Goal: Information Seeking & Learning: Learn about a topic

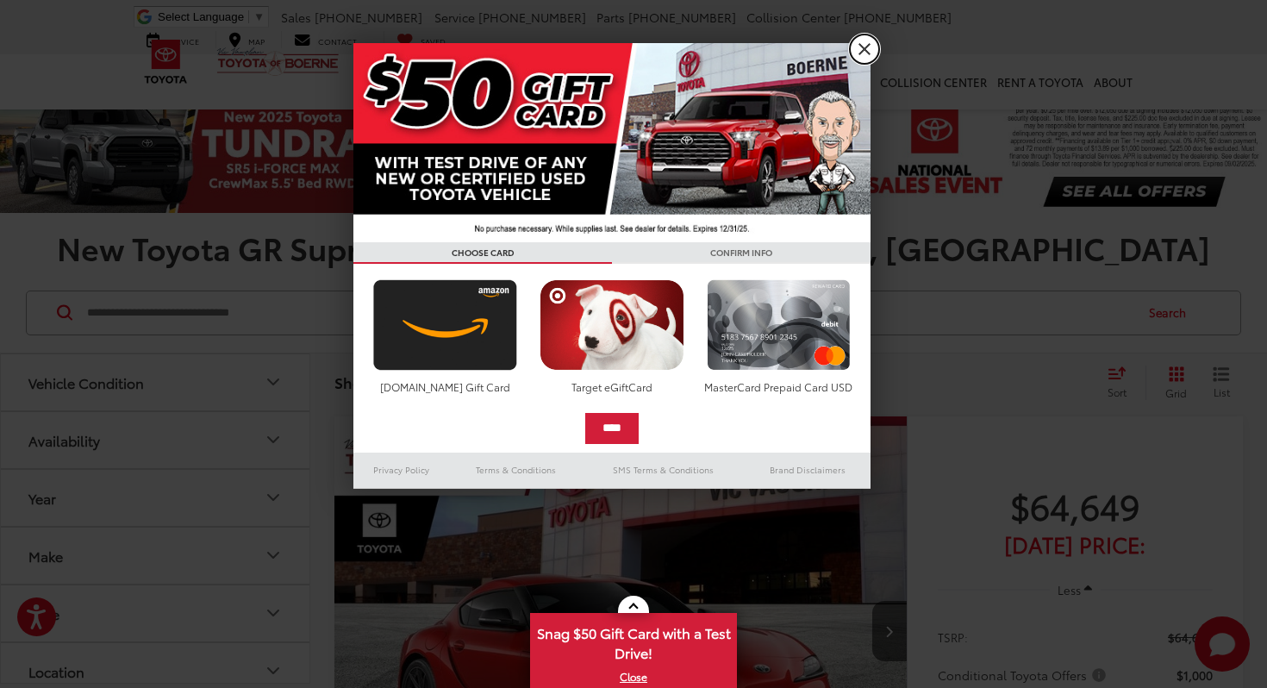
click at [867, 41] on link "X" at bounding box center [864, 48] width 29 height 29
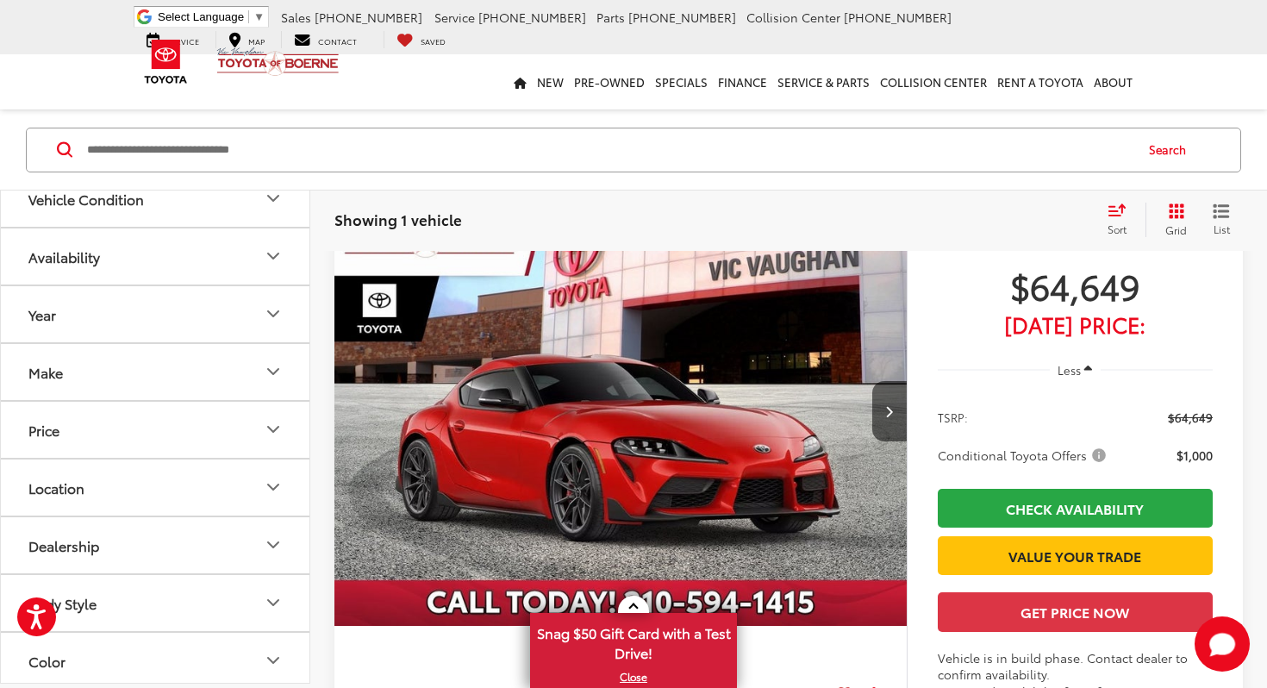
scroll to position [234, 0]
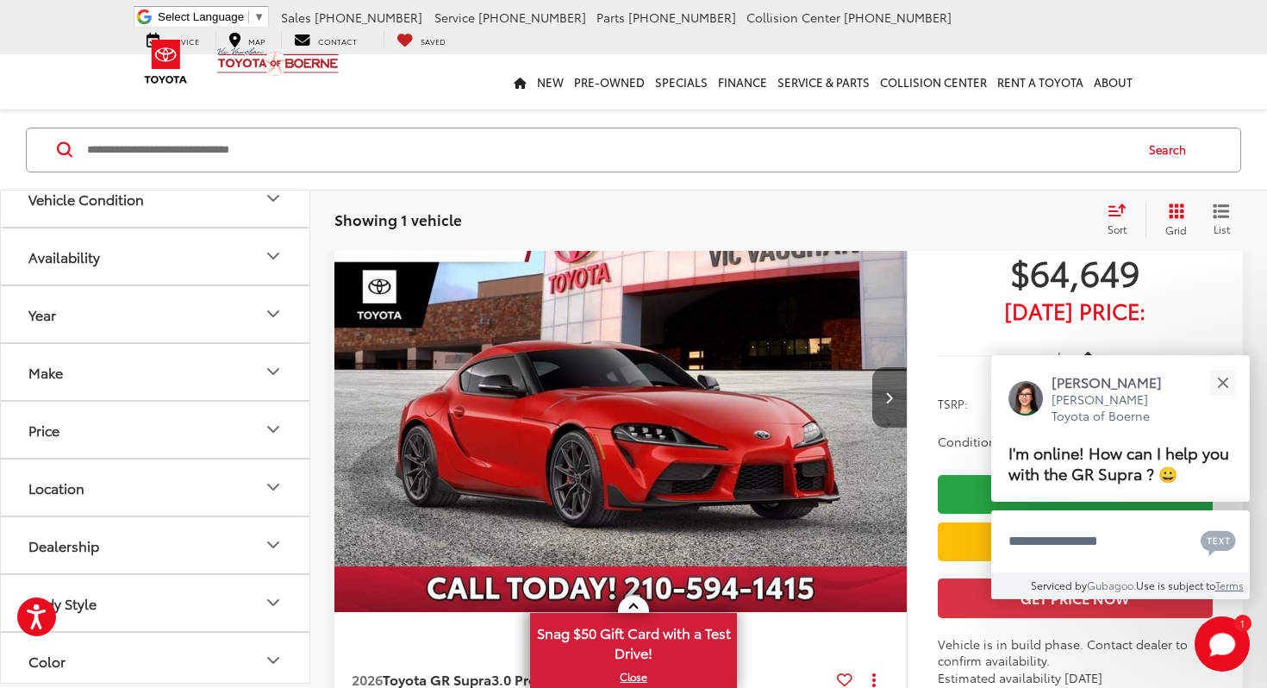
click at [876, 402] on button "Next image" at bounding box center [890, 397] width 34 height 60
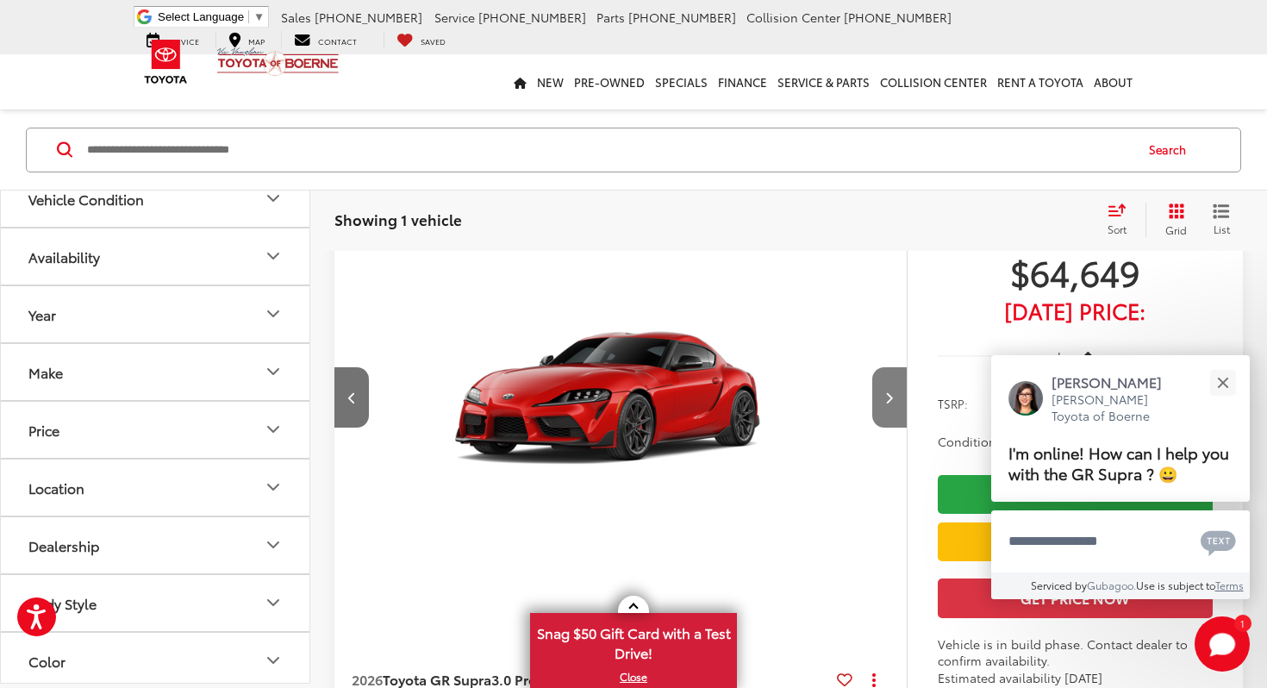
click at [876, 402] on button "Next image" at bounding box center [890, 397] width 34 height 60
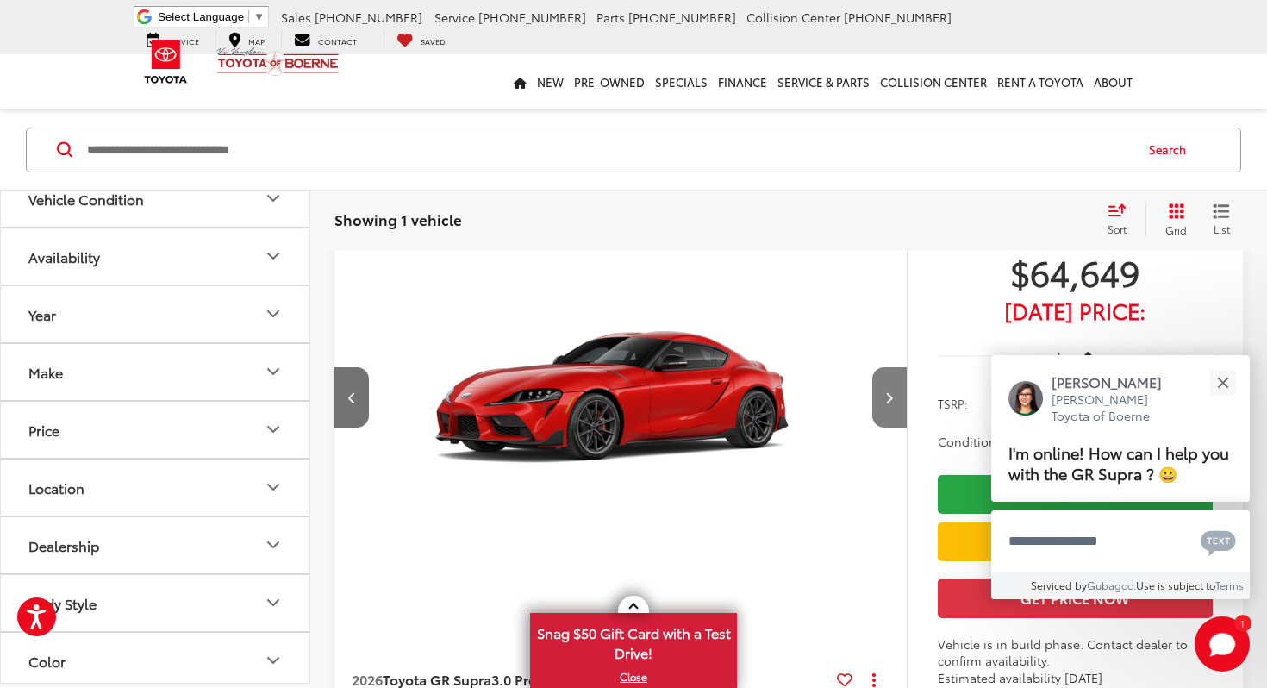
click at [876, 402] on button "Next image" at bounding box center [890, 397] width 34 height 60
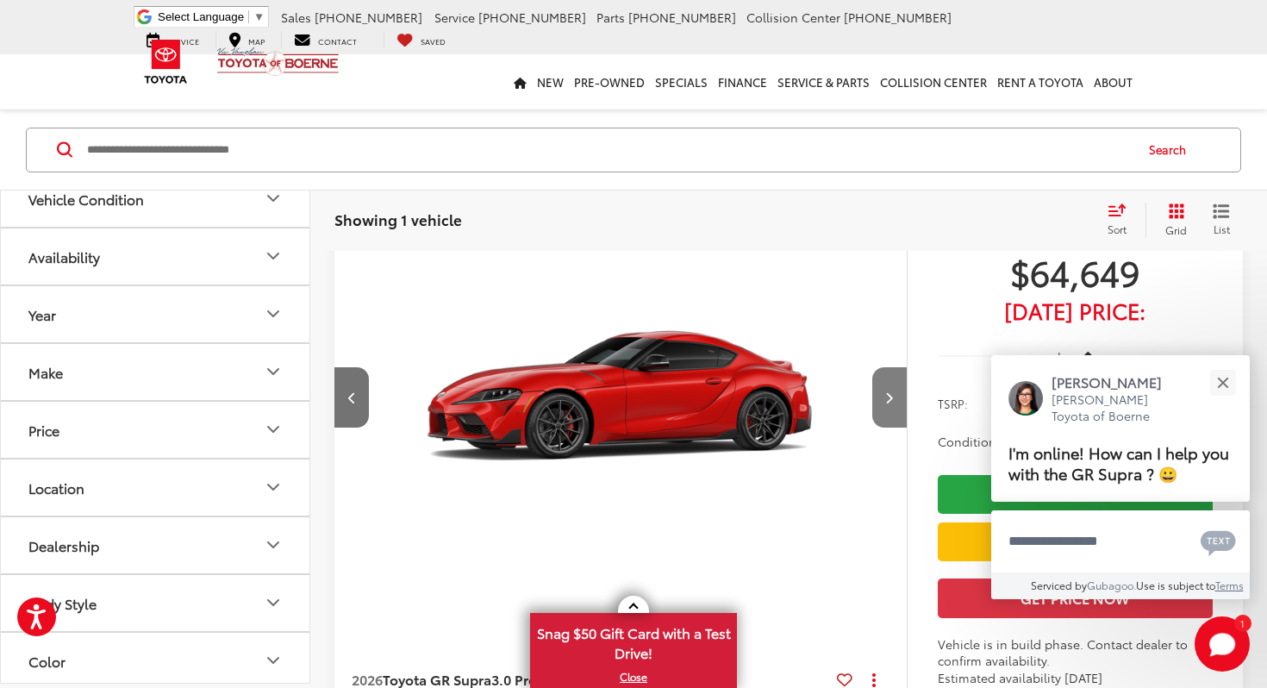
click at [876, 402] on button "Next image" at bounding box center [890, 397] width 34 height 60
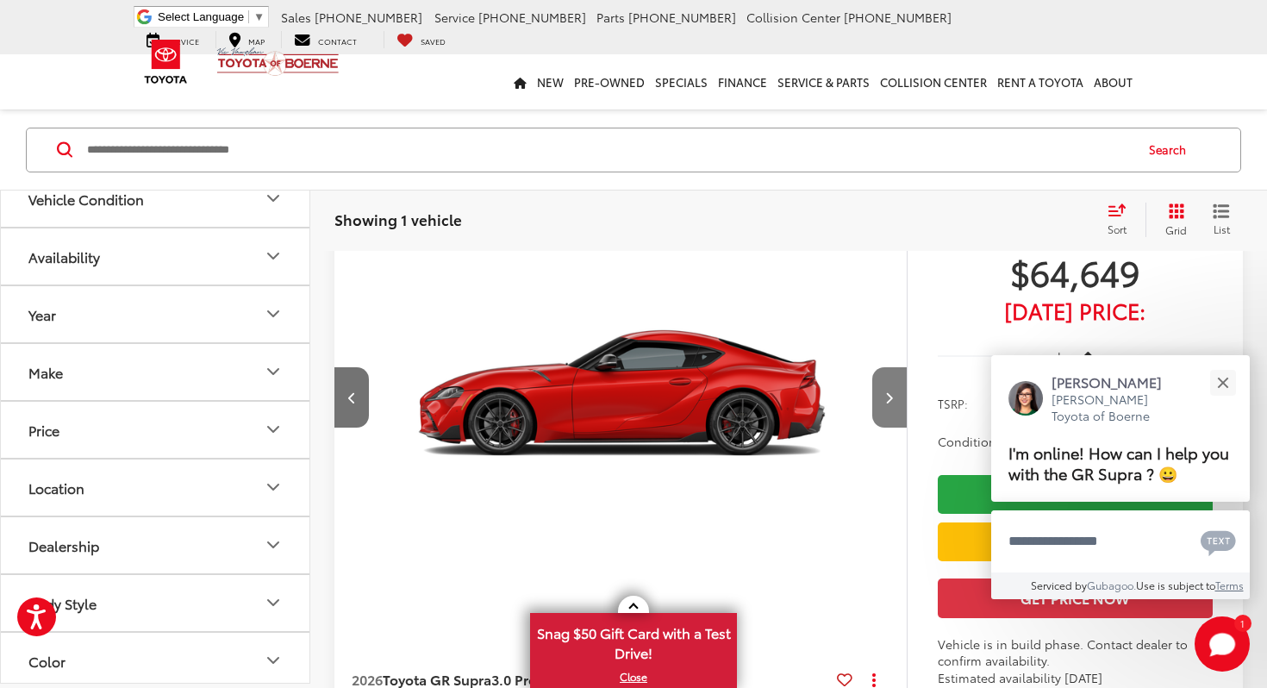
click at [876, 402] on button "Next image" at bounding box center [890, 397] width 34 height 60
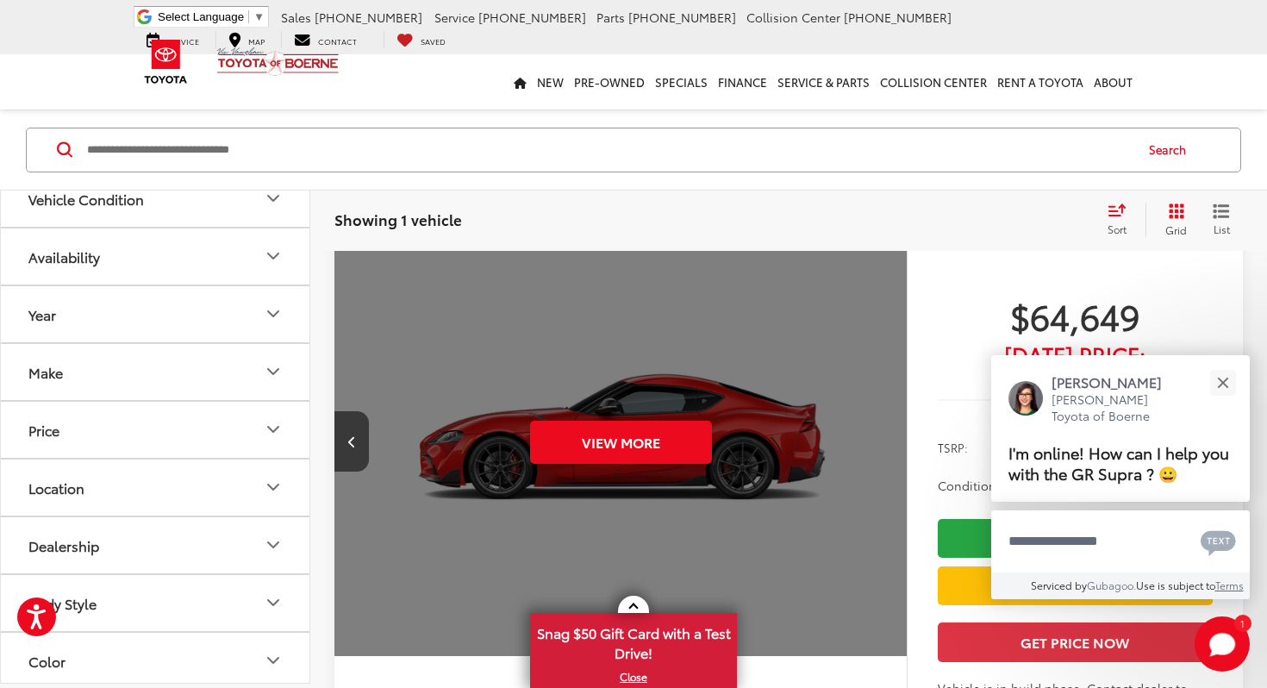
scroll to position [185, 0]
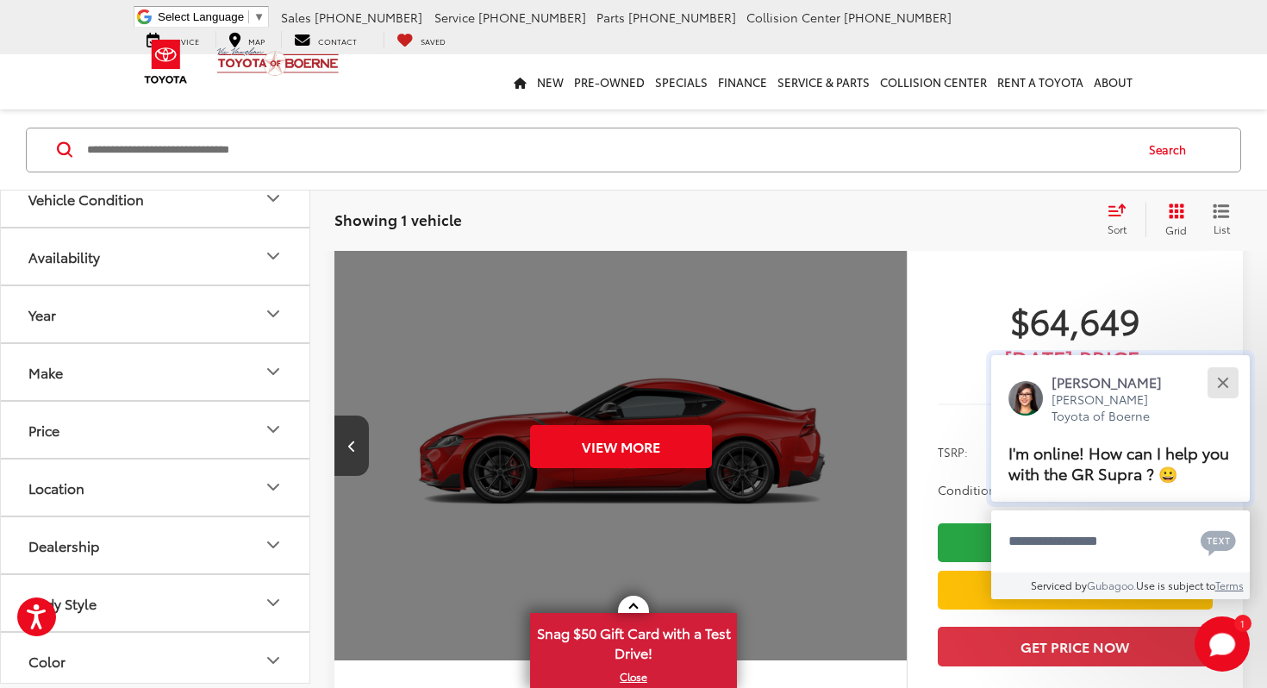
click at [1232, 377] on button "Close" at bounding box center [1222, 382] width 37 height 37
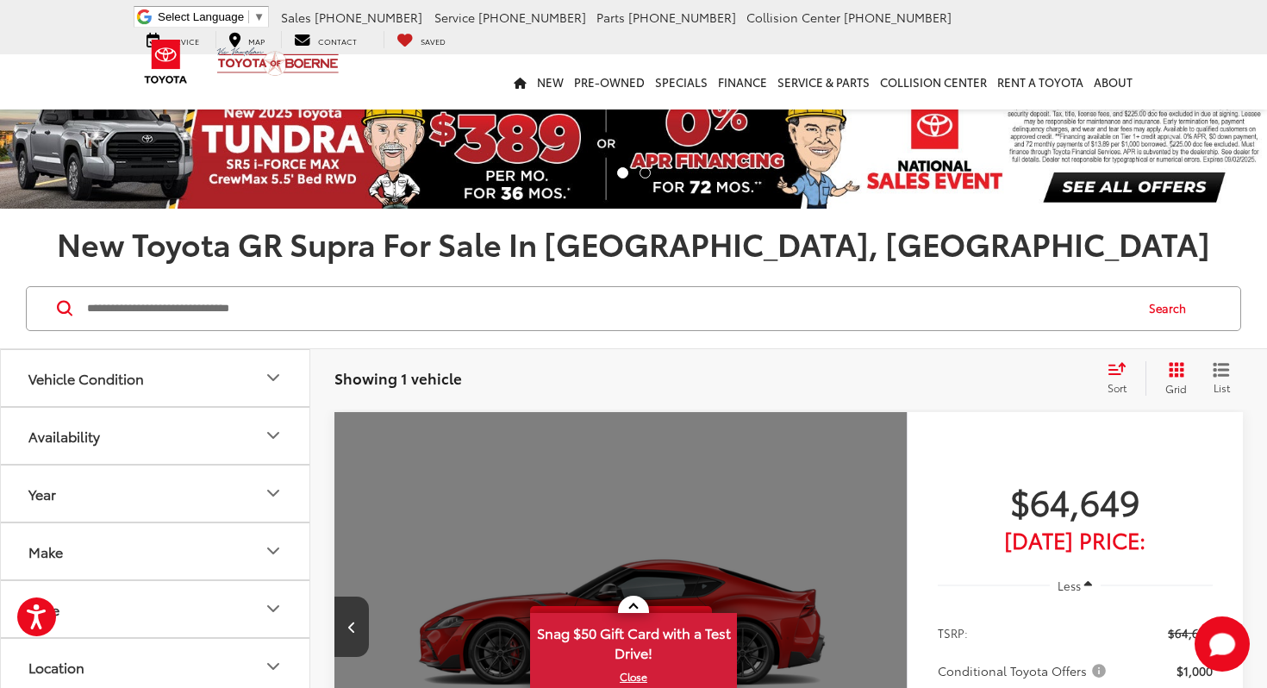
scroll to position [0, 0]
